Goal: Find specific page/section: Find specific page/section

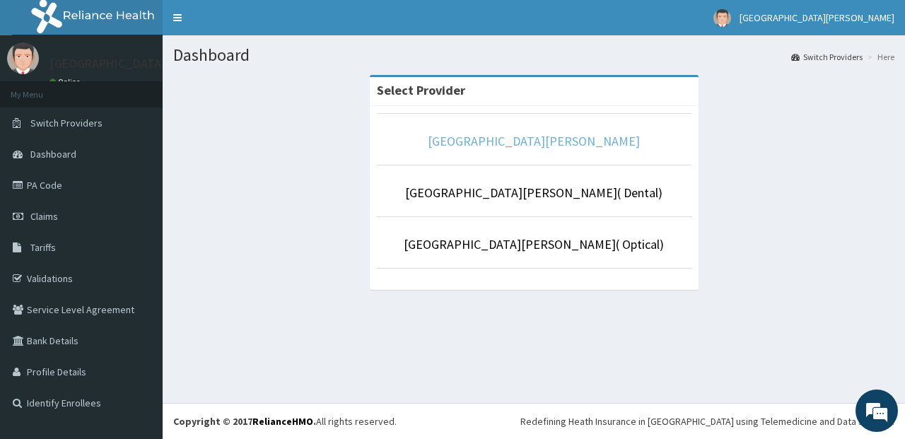
click at [491, 137] on link "[GEOGRAPHIC_DATA][PERSON_NAME]" at bounding box center [534, 141] width 212 height 16
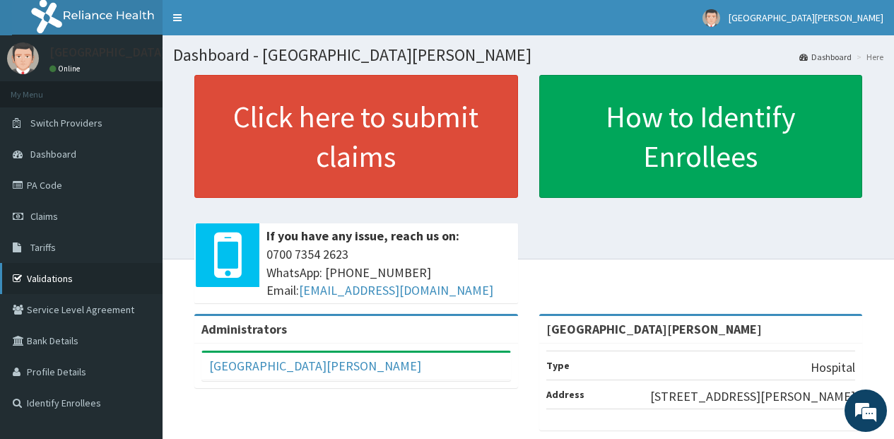
click at [98, 276] on link "Validations" at bounding box center [81, 278] width 163 height 31
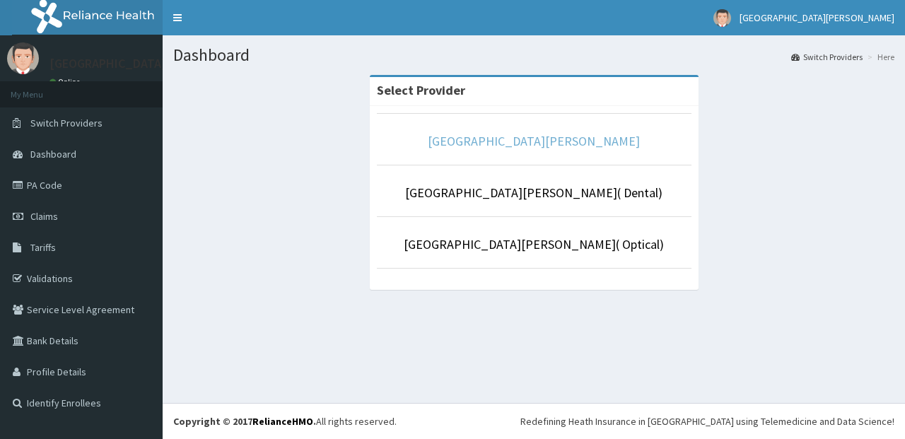
click at [534, 140] on link "[GEOGRAPHIC_DATA][PERSON_NAME]" at bounding box center [534, 141] width 212 height 16
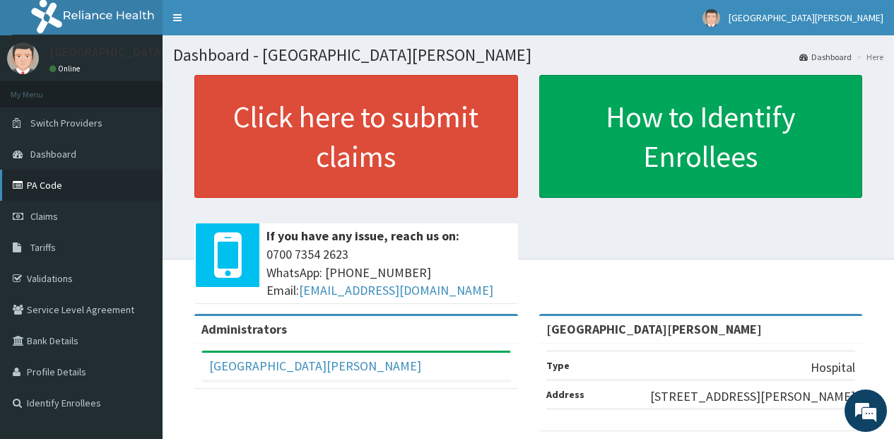
click at [60, 188] on link "PA Code" at bounding box center [81, 185] width 163 height 31
